Goal: Register for event/course

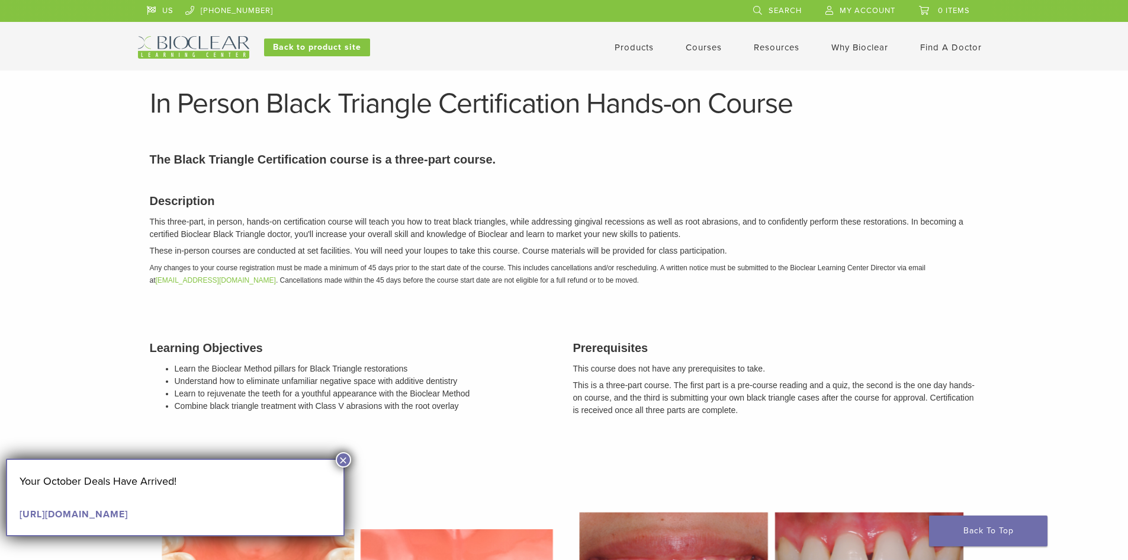
click at [341, 457] on button "×" at bounding box center [343, 459] width 15 height 15
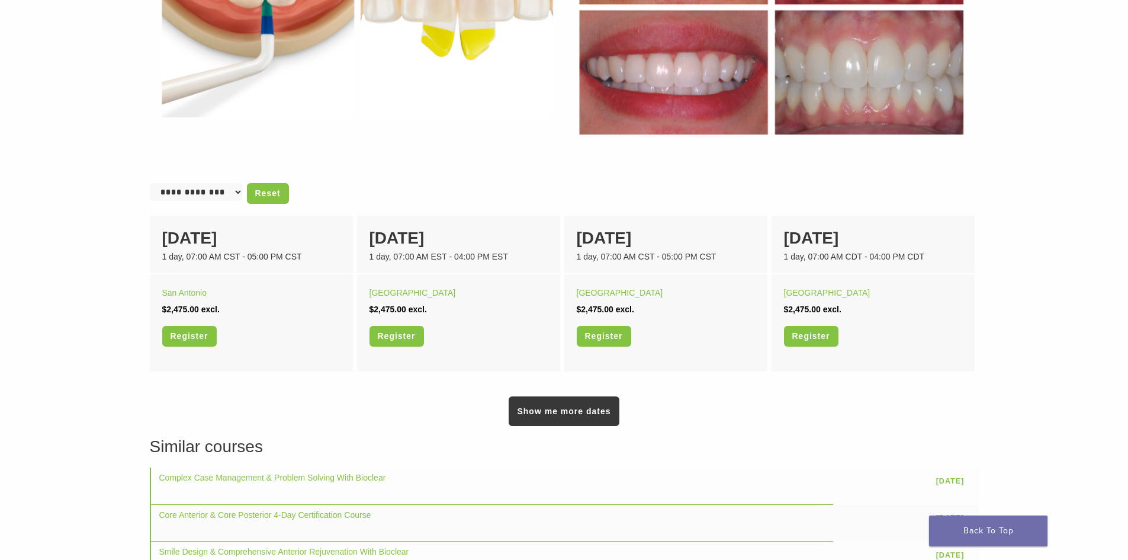
scroll to position [652, 0]
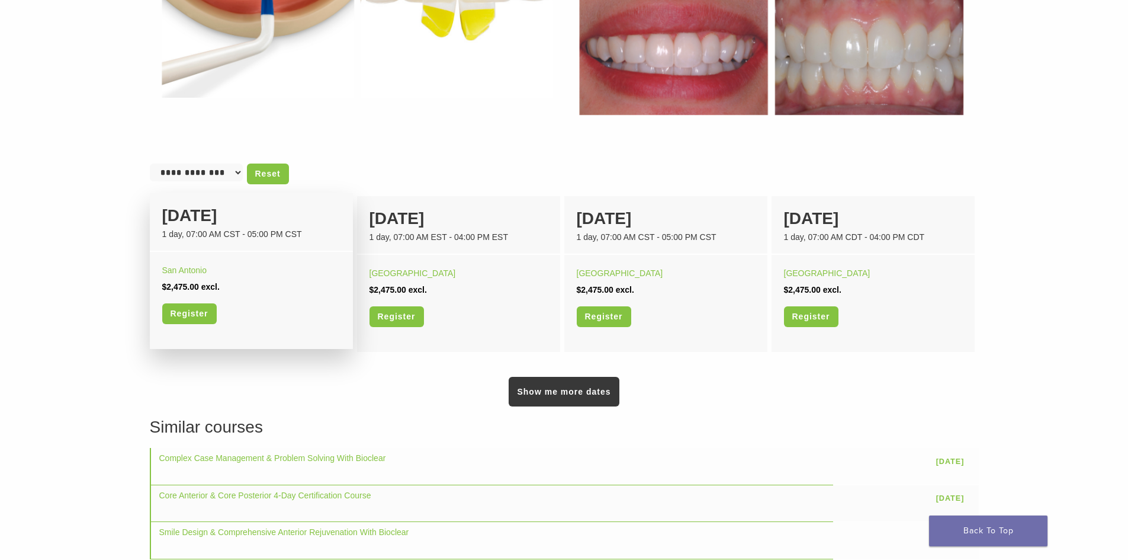
click at [207, 221] on div "23 January" at bounding box center [251, 215] width 178 height 25
click at [223, 268] on div "San Antonio" at bounding box center [251, 270] width 178 height 17
click at [210, 309] on link "Register" at bounding box center [189, 313] width 54 height 21
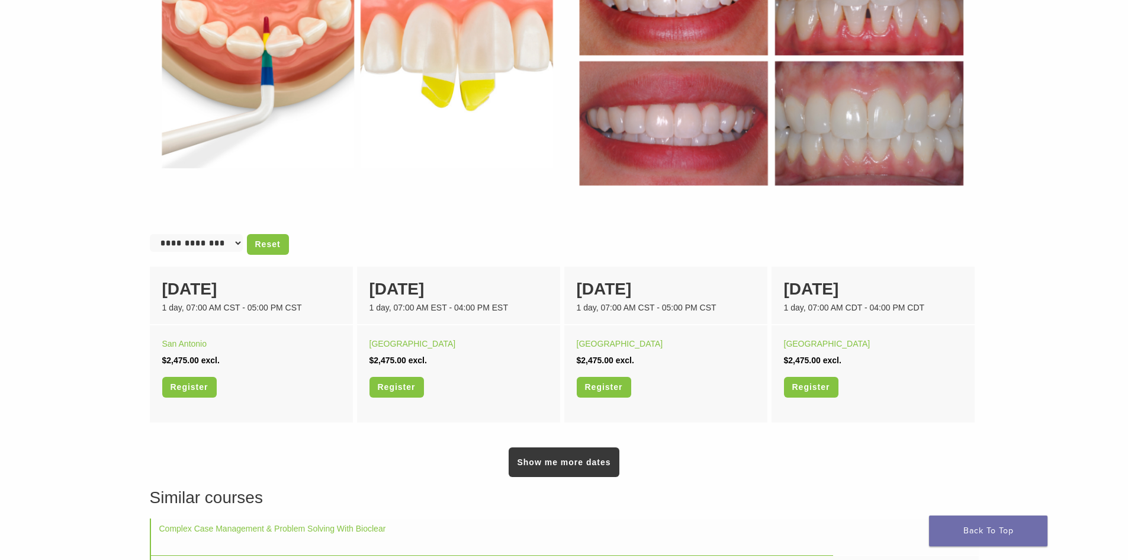
scroll to position [579, 0]
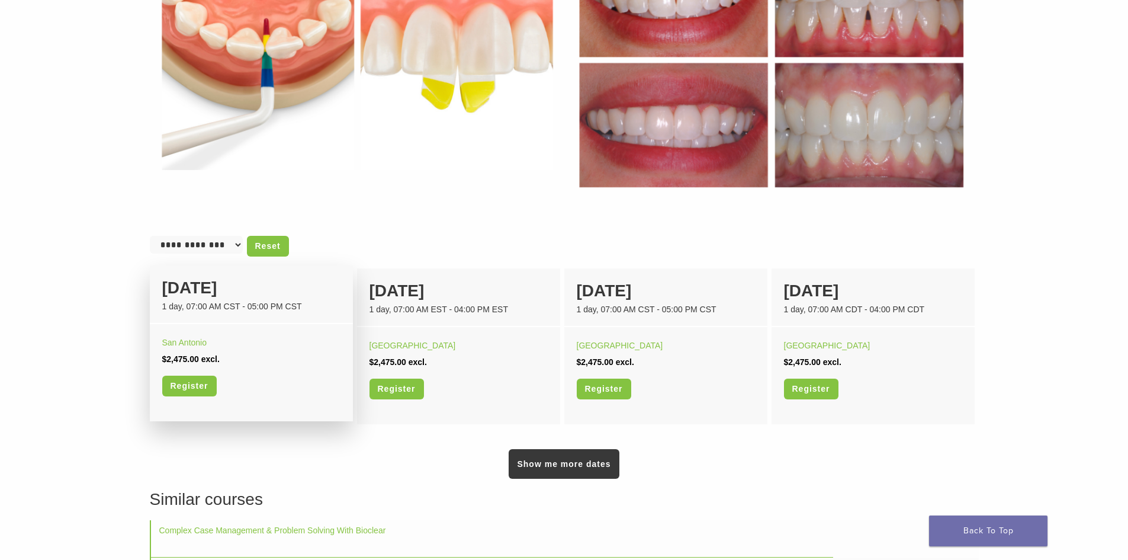
click at [188, 300] on div "23 January" at bounding box center [251, 287] width 178 height 25
click at [190, 345] on link "San Antonio" at bounding box center [184, 342] width 45 height 9
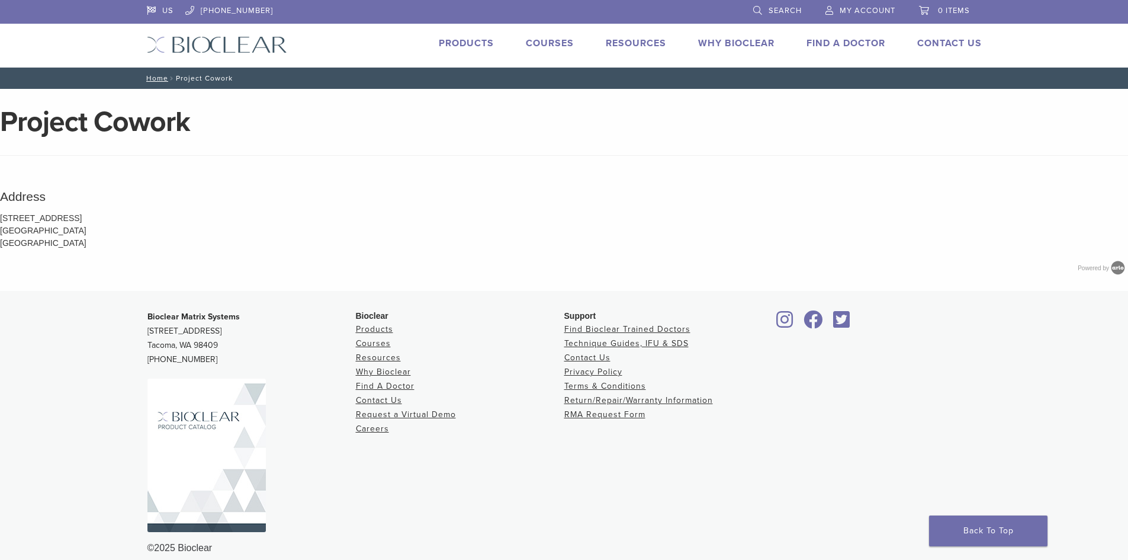
click at [467, 37] on li "Products" at bounding box center [466, 43] width 55 height 14
click at [469, 41] on link "Products" at bounding box center [466, 43] width 55 height 12
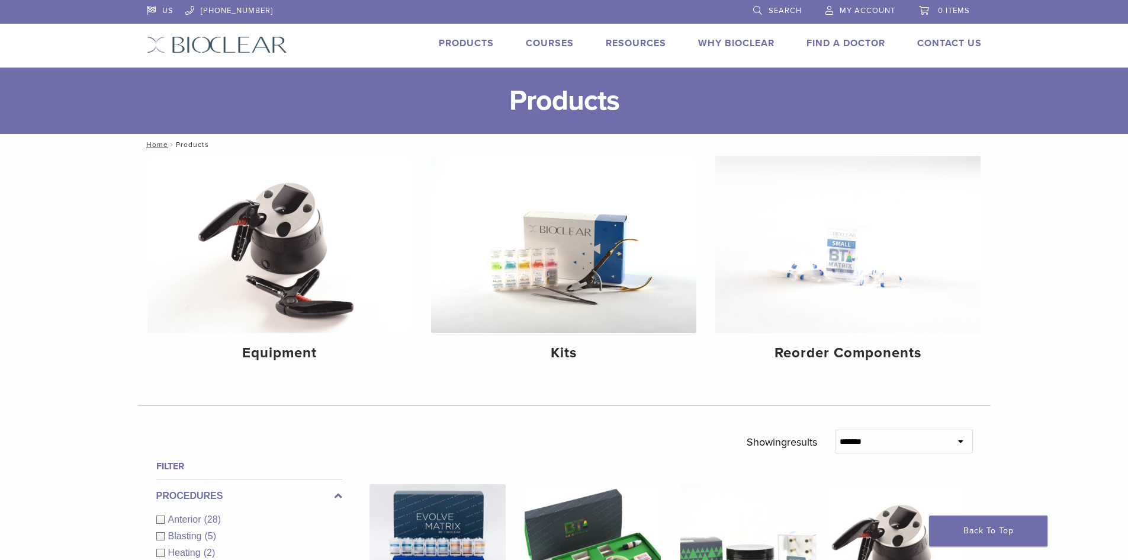
click at [534, 42] on link "Courses" at bounding box center [550, 43] width 48 height 12
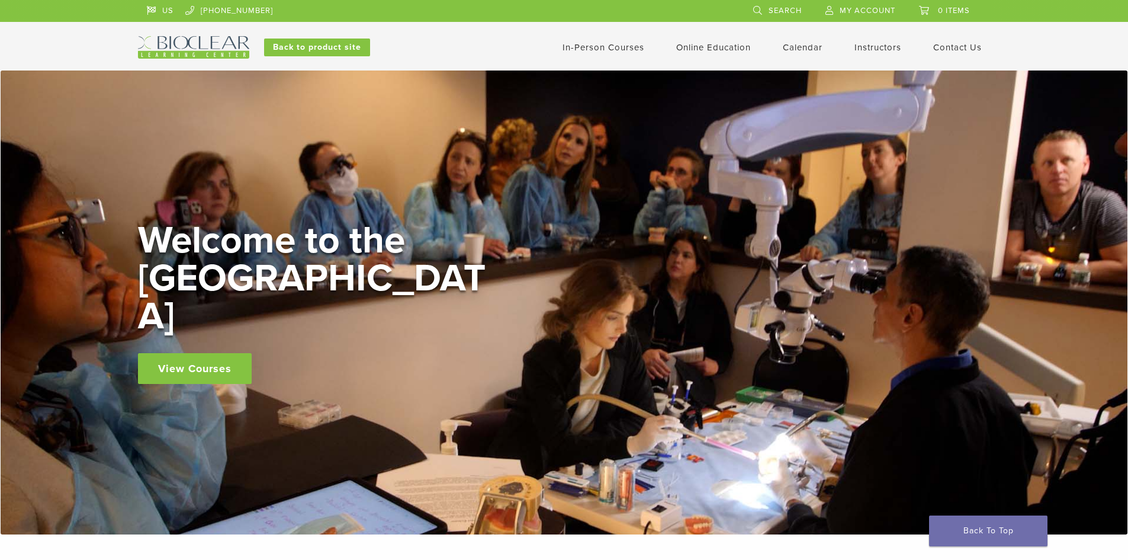
click at [196, 358] on link "View Courses" at bounding box center [195, 368] width 114 height 31
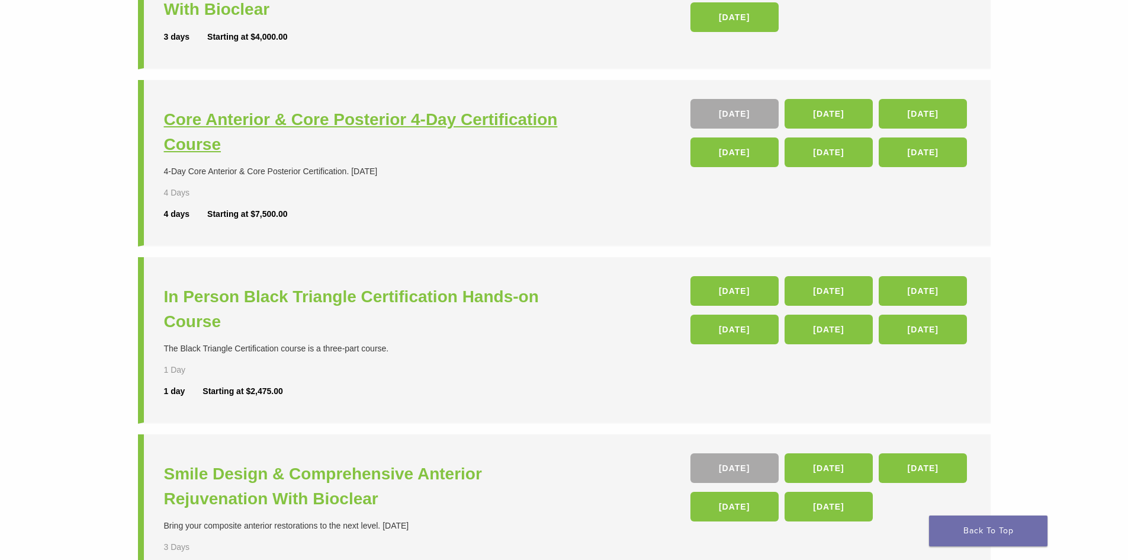
scroll to position [237, 0]
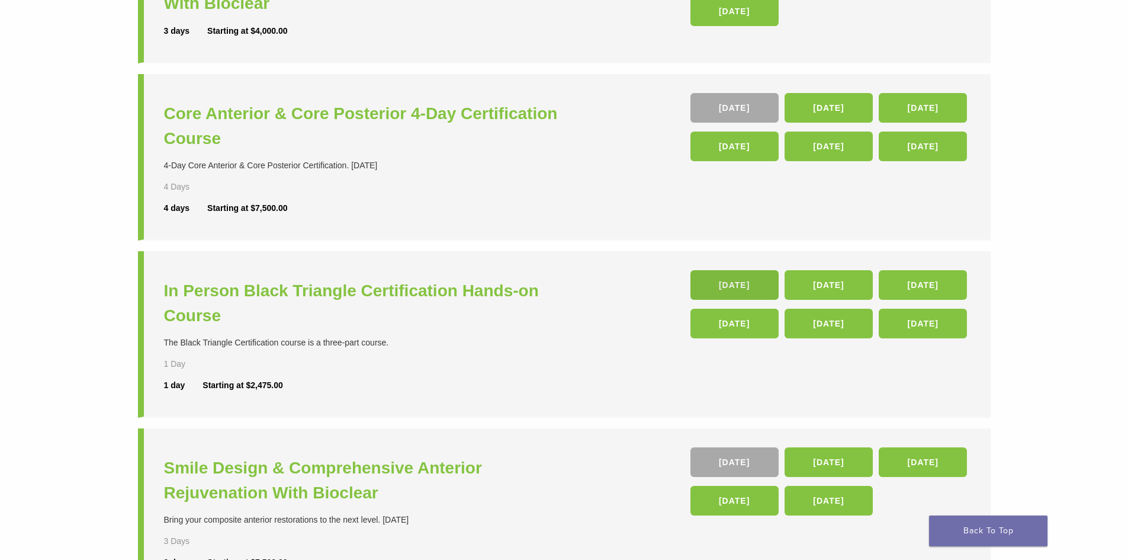
click at [745, 280] on link "[DATE]" at bounding box center [735, 285] width 88 height 30
